Goal: Task Accomplishment & Management: Use online tool/utility

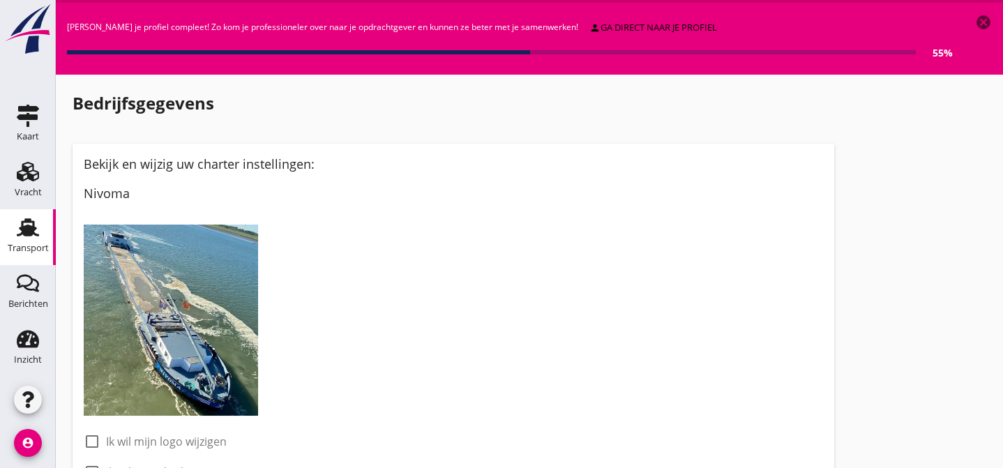
click at [26, 226] on use at bounding box center [28, 227] width 22 height 18
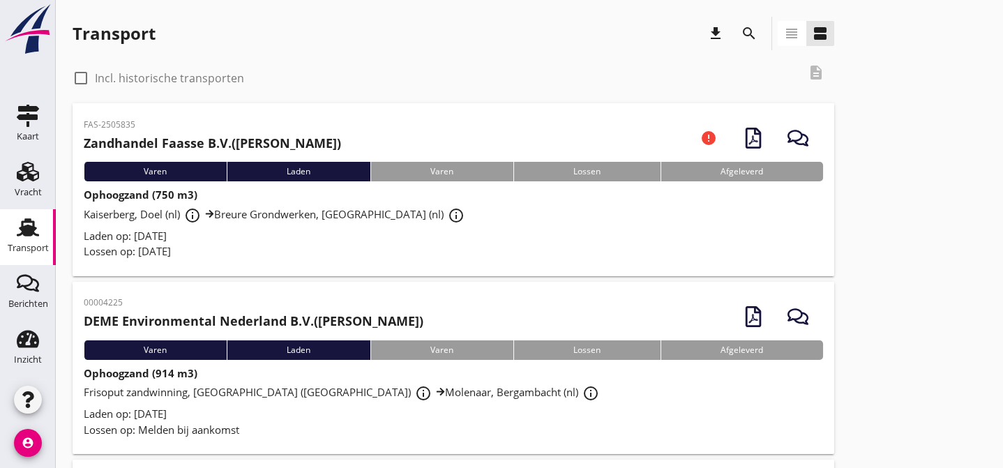
click at [82, 75] on div at bounding box center [81, 78] width 24 height 24
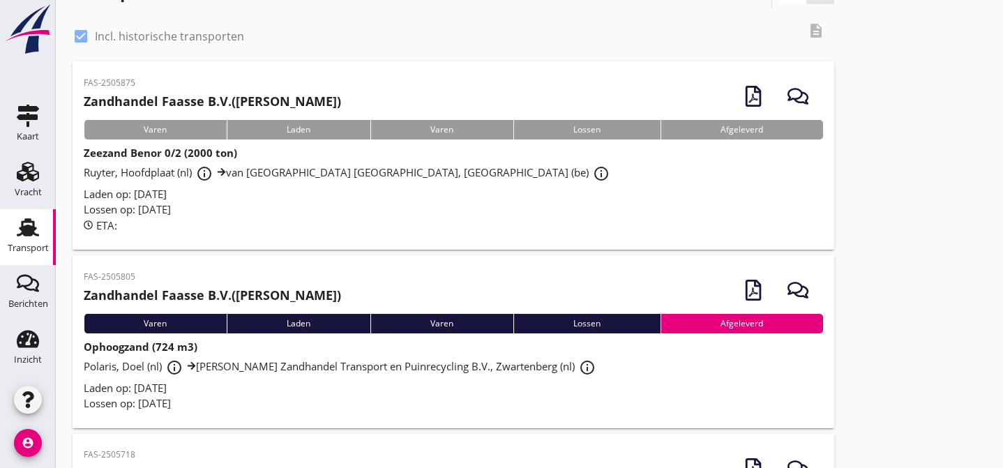
scroll to position [84, 0]
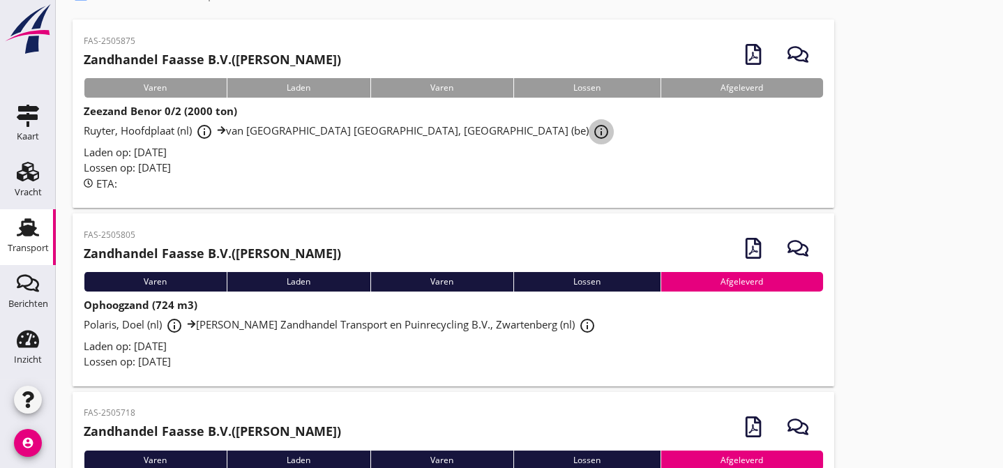
click at [593, 130] on icon "info_outline" at bounding box center [601, 132] width 17 height 17
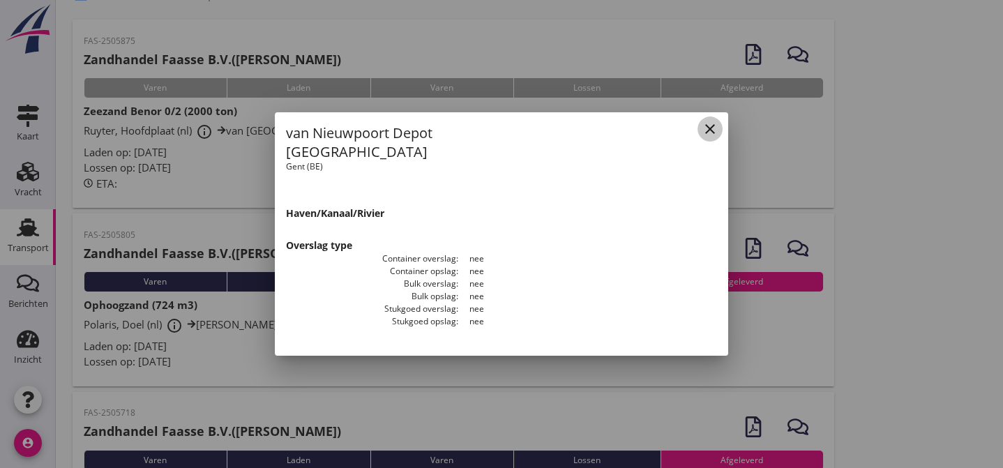
click at [710, 135] on icon "close" at bounding box center [710, 129] width 17 height 17
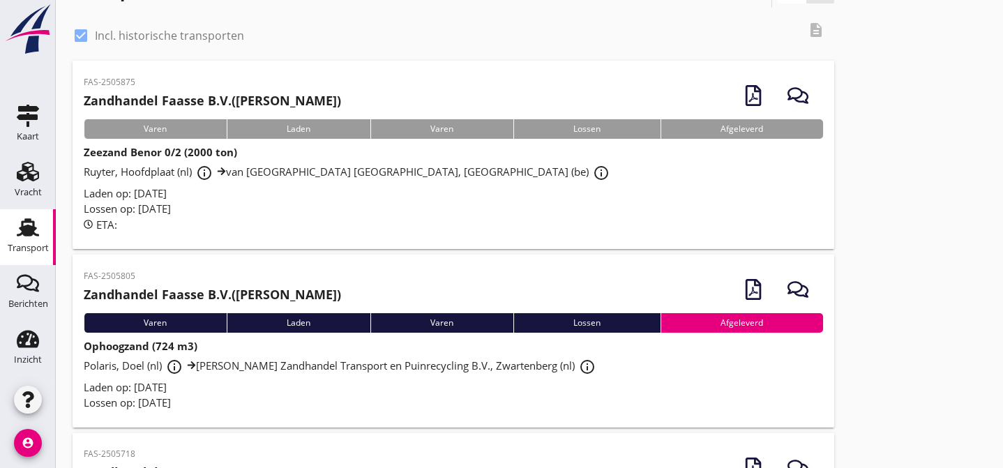
scroll to position [0, 0]
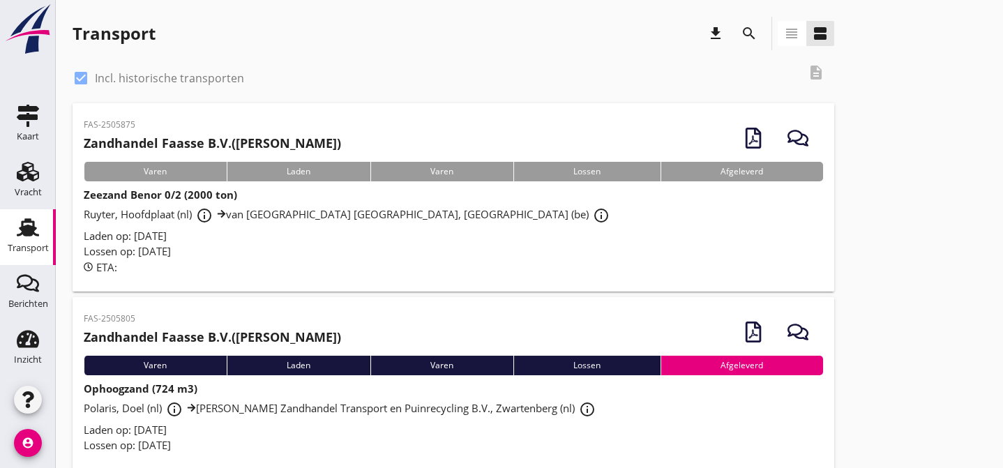
click at [83, 76] on div at bounding box center [81, 78] width 24 height 24
checkbox input "false"
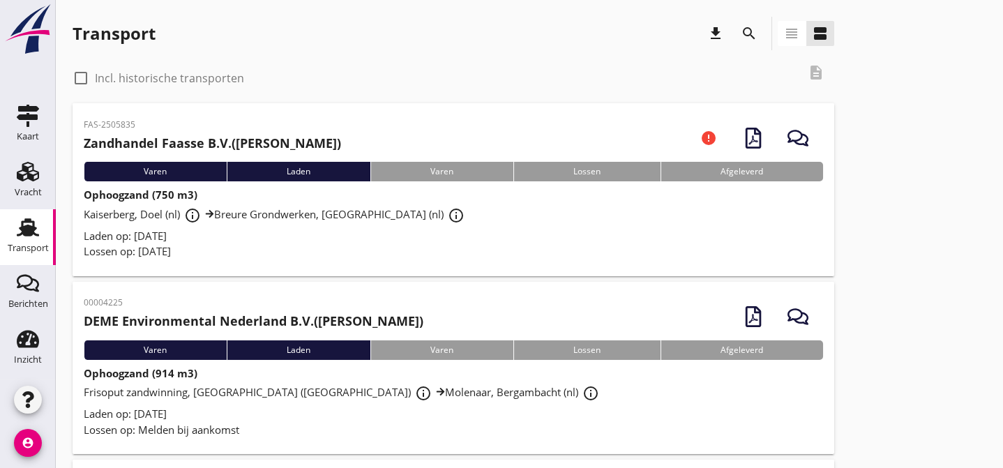
click at [346, 244] on div "Laden op: [DATE]" at bounding box center [454, 236] width 740 height 16
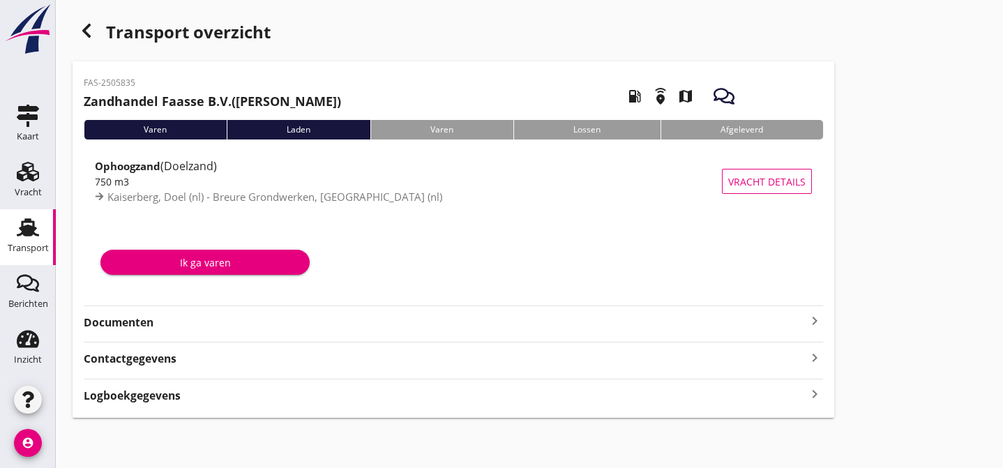
click at [202, 324] on strong "Documenten" at bounding box center [445, 323] width 723 height 16
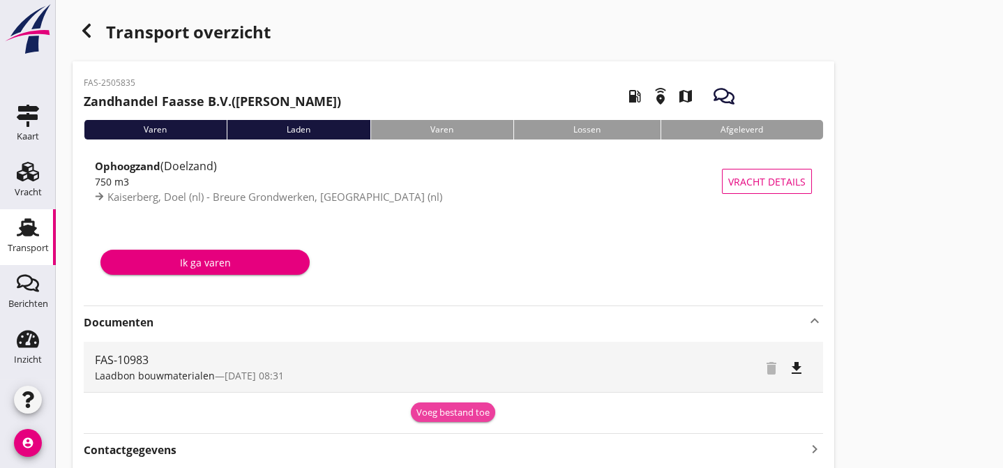
click at [462, 410] on div "Voeg bestand toe" at bounding box center [453, 413] width 73 height 14
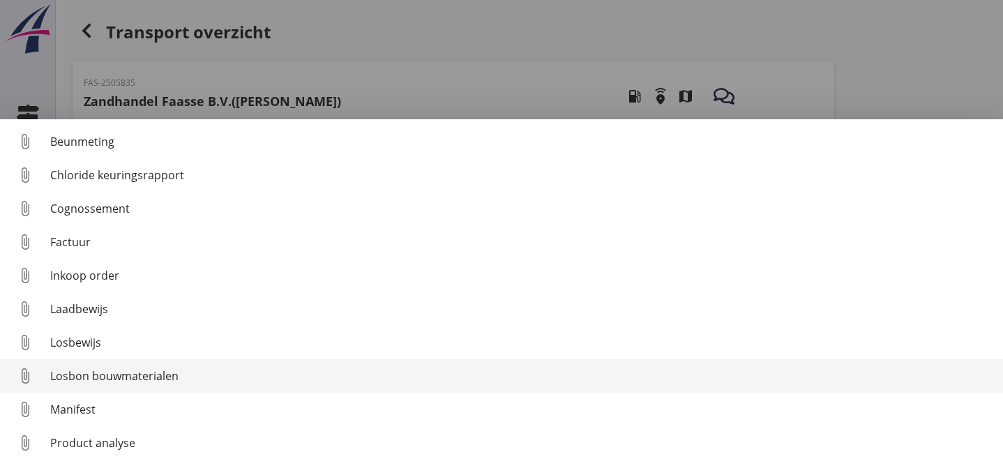
click at [386, 383] on div "Losbon bouwmaterialen" at bounding box center [521, 376] width 942 height 17
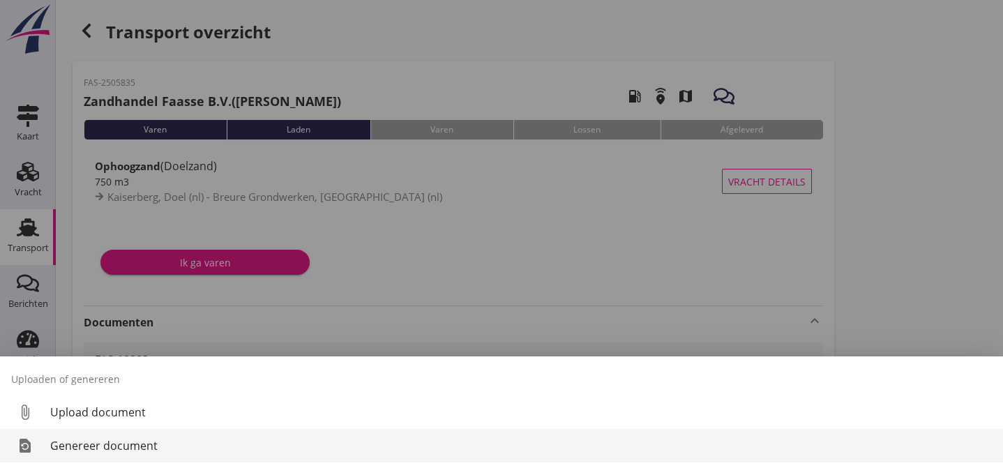
click at [277, 441] on div "Genereer document" at bounding box center [521, 446] width 942 height 17
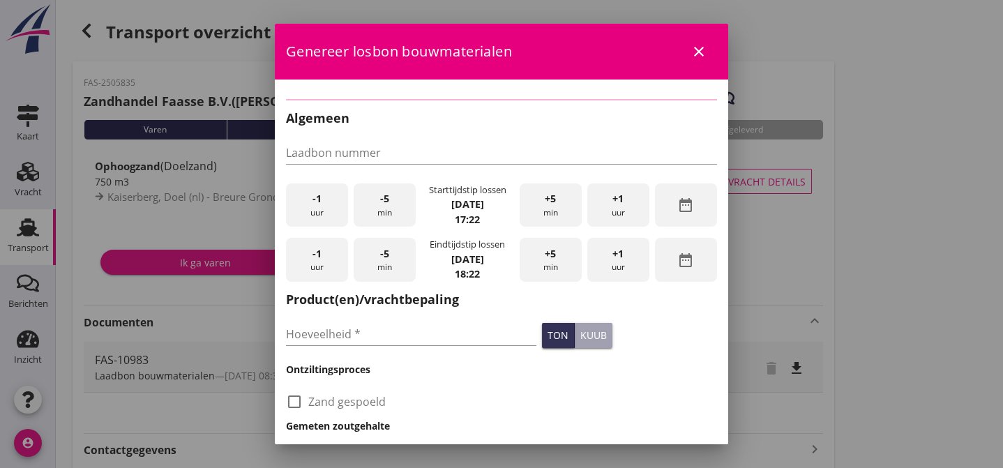
type input "FAS-10983"
checkbox input "true"
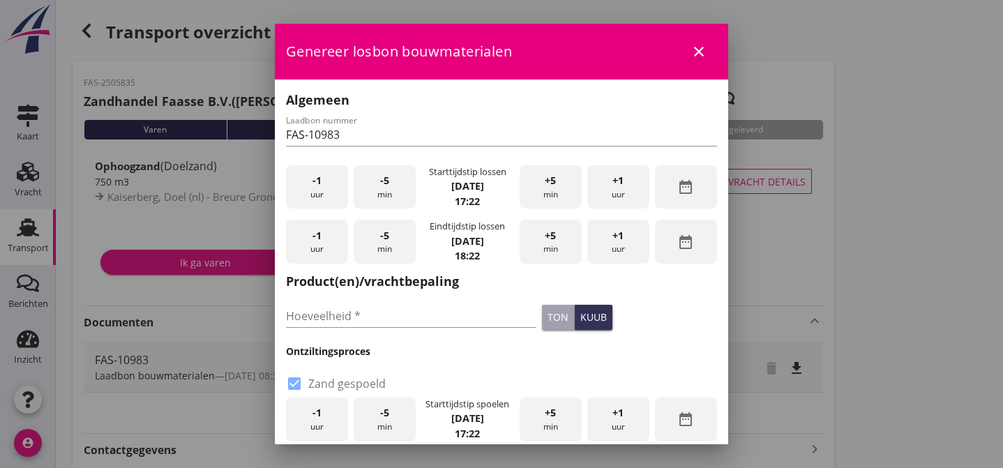
click at [613, 181] on span "+1" at bounding box center [618, 180] width 11 height 15
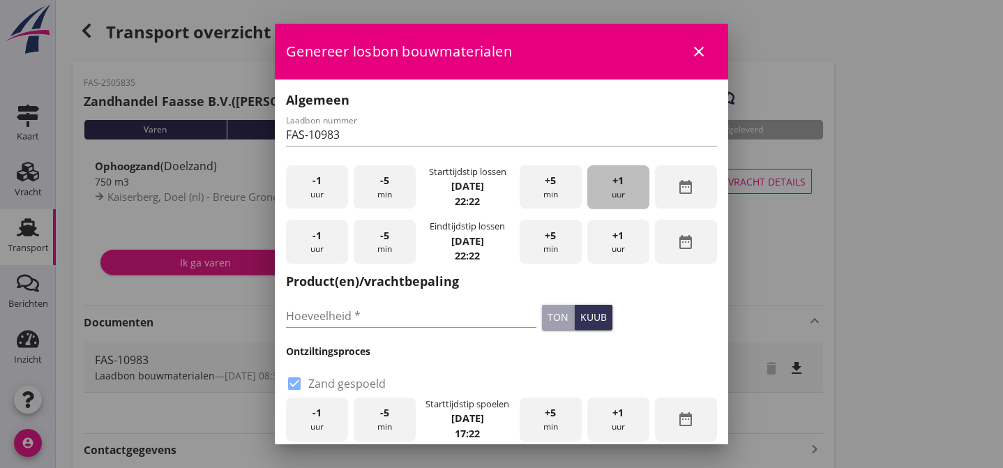
click at [613, 181] on span "+1" at bounding box center [618, 180] width 11 height 15
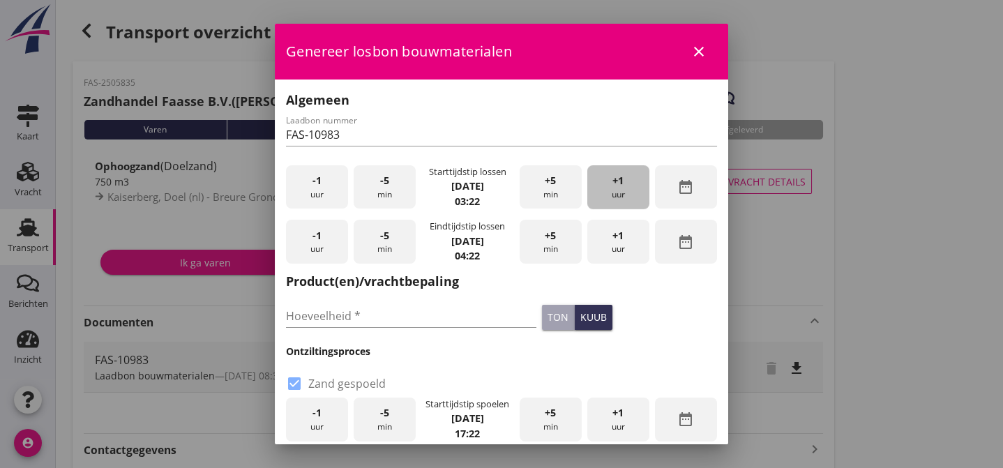
click at [613, 181] on span "+1" at bounding box center [618, 180] width 11 height 15
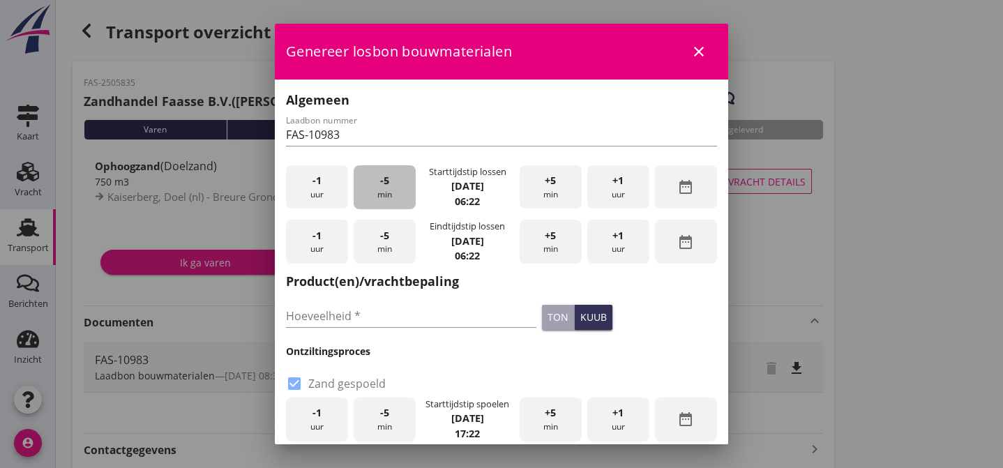
click at [381, 182] on span "-5" at bounding box center [384, 180] width 9 height 15
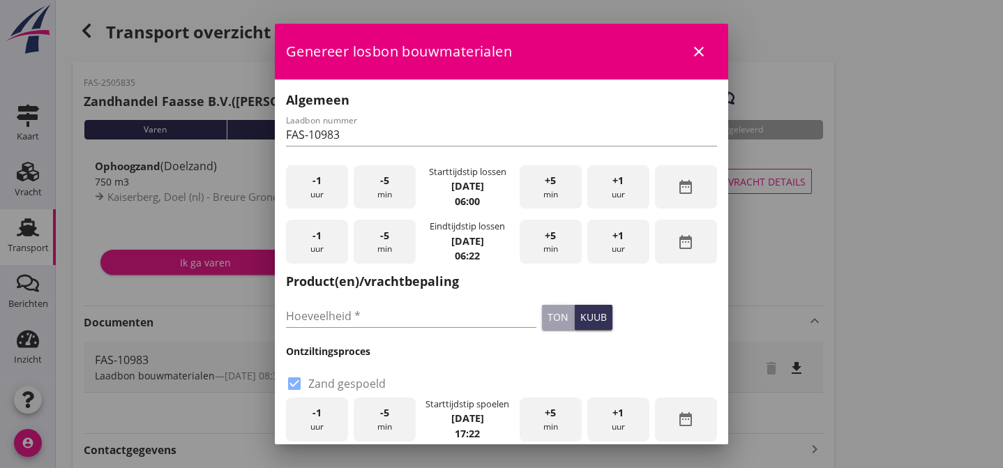
click at [386, 239] on span "-5" at bounding box center [384, 235] width 9 height 15
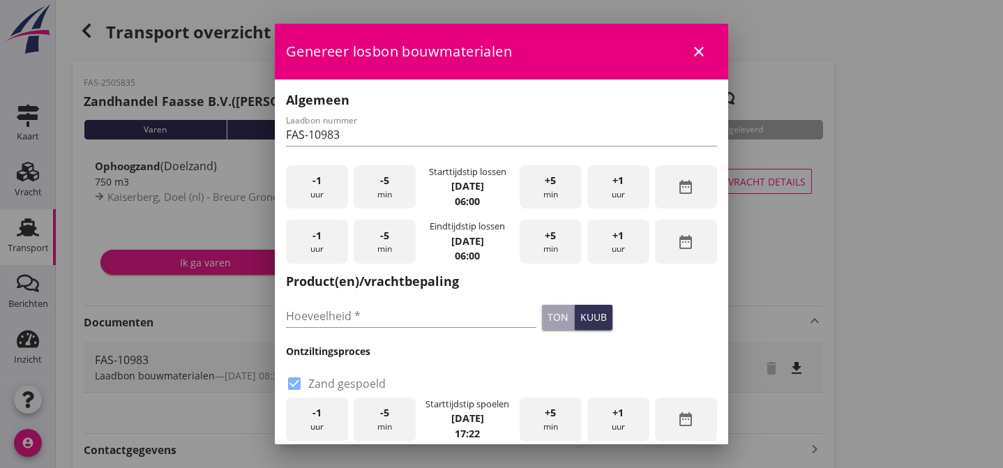
click at [613, 237] on span "+1" at bounding box center [618, 235] width 11 height 15
click at [369, 320] on input "Hoeveelheid *" at bounding box center [411, 316] width 251 height 22
type input "751"
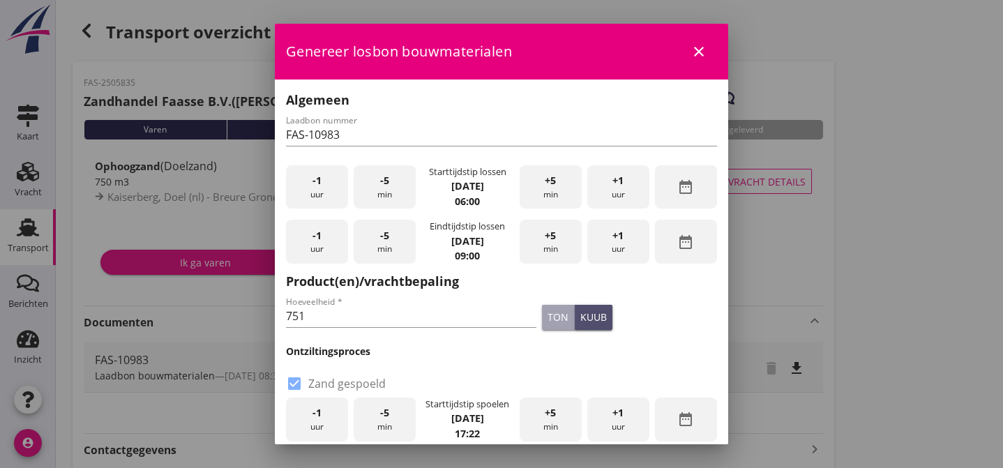
click at [586, 316] on div "kuub" at bounding box center [594, 317] width 27 height 15
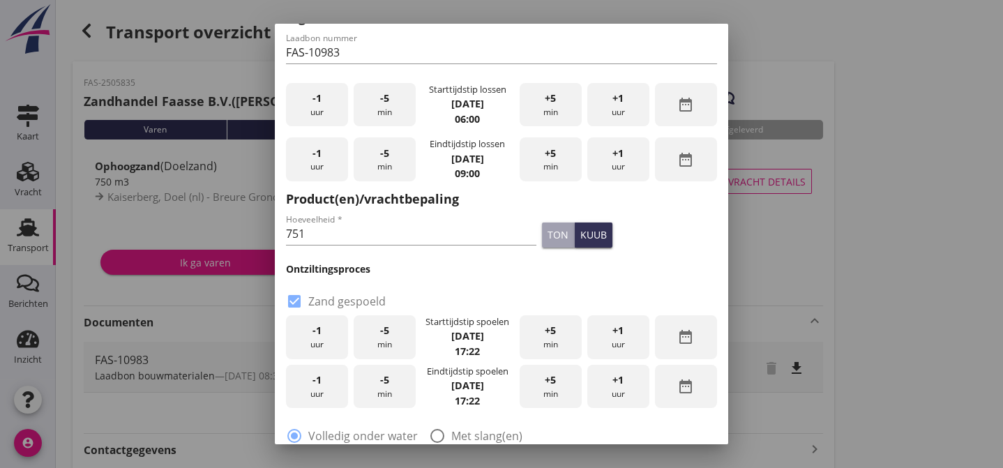
scroll to position [84, 0]
click at [610, 384] on div "+1 uur" at bounding box center [619, 386] width 62 height 44
click at [434, 433] on div at bounding box center [438, 435] width 24 height 24
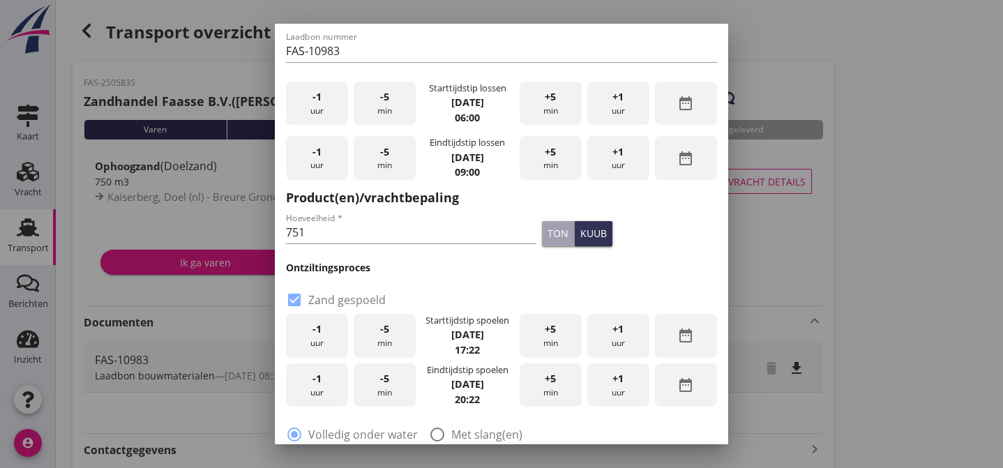
radio input "false"
radio input "true"
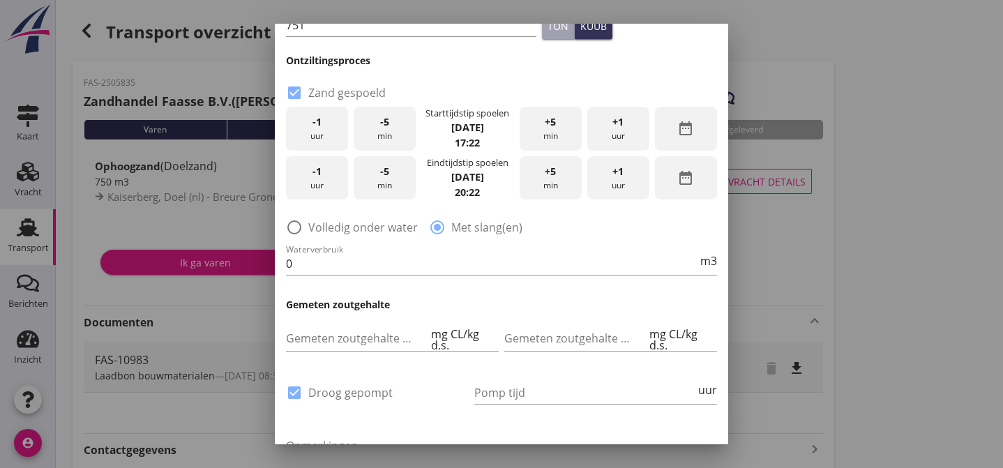
scroll to position [295, 0]
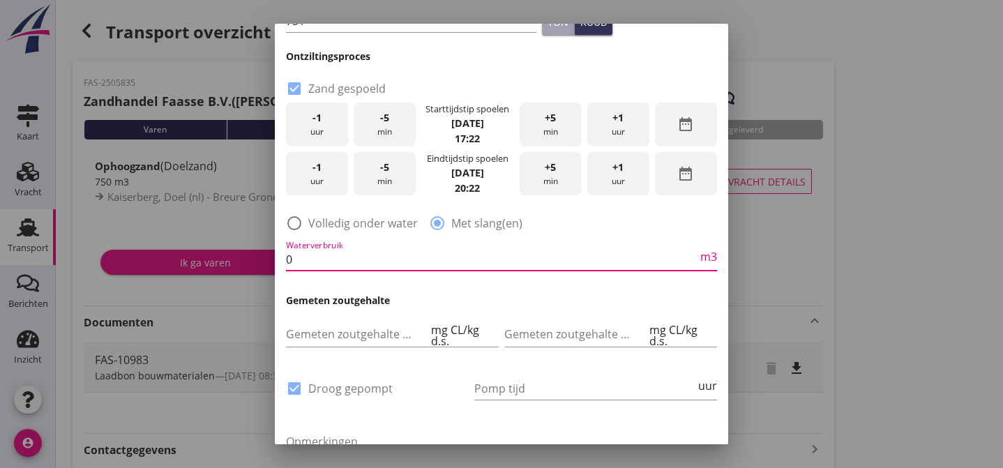
click at [301, 260] on input "0" at bounding box center [492, 259] width 412 height 22
type input "350"
click at [484, 387] on input "Pomp tijd" at bounding box center [584, 389] width 221 height 22
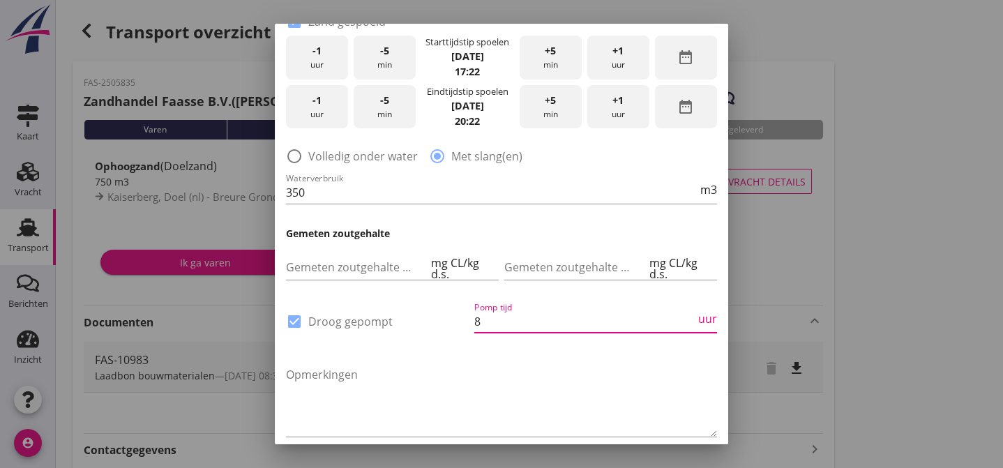
scroll to position [426, 0]
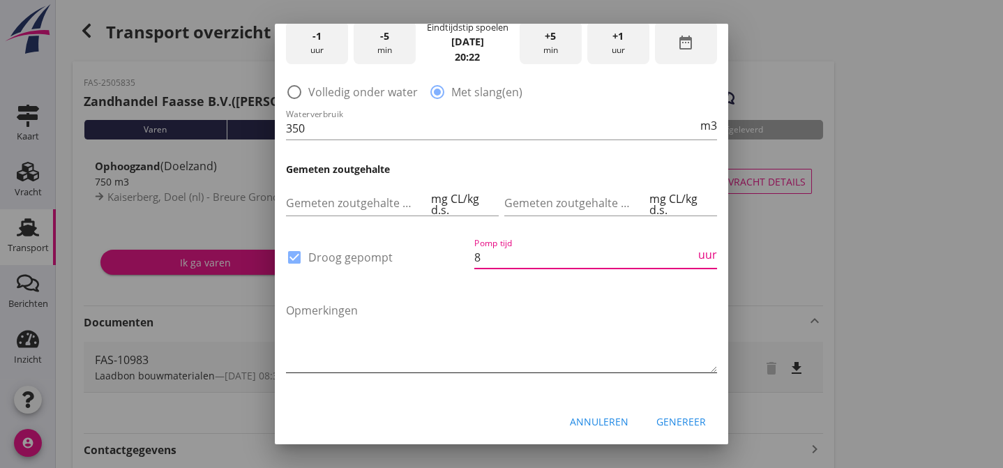
type input "8"
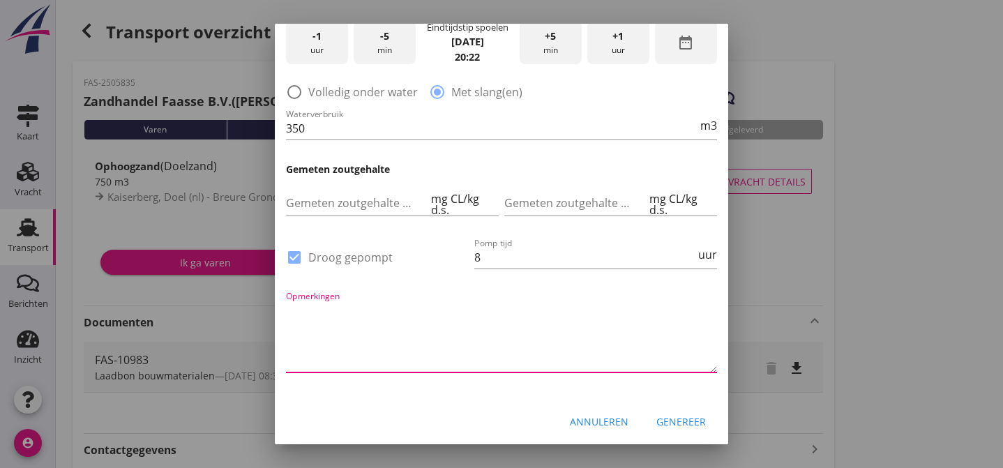
click at [597, 344] on textarea "Opmerkingen" at bounding box center [501, 335] width 431 height 73
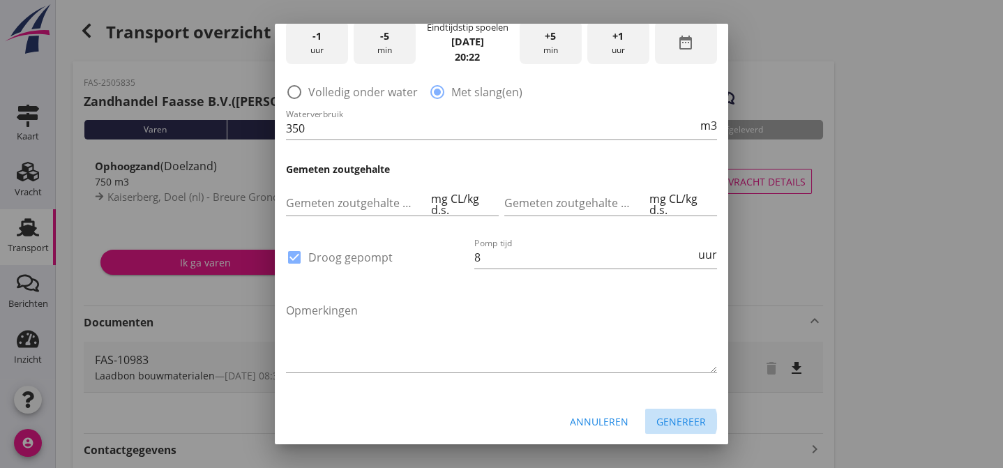
click at [675, 421] on div "Genereer" at bounding box center [682, 421] width 50 height 15
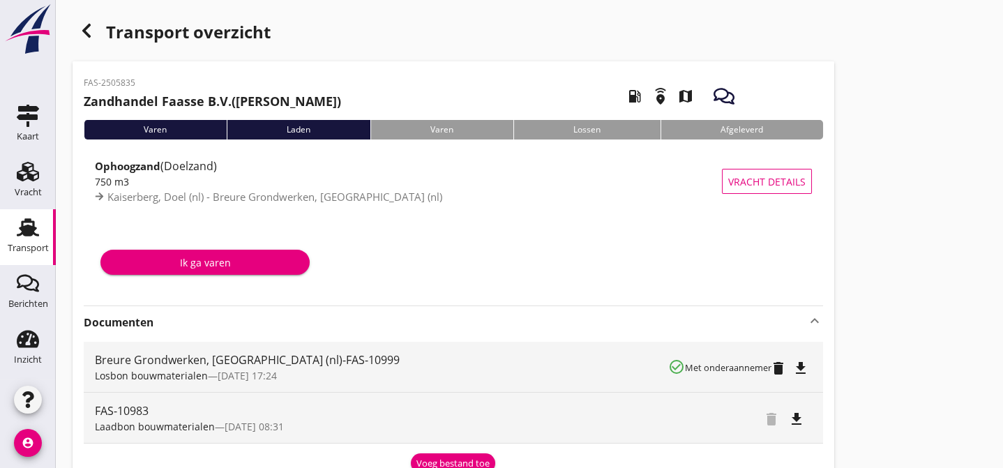
click at [802, 366] on icon "file_download" at bounding box center [801, 368] width 17 height 17
